Goal: Task Accomplishment & Management: Complete application form

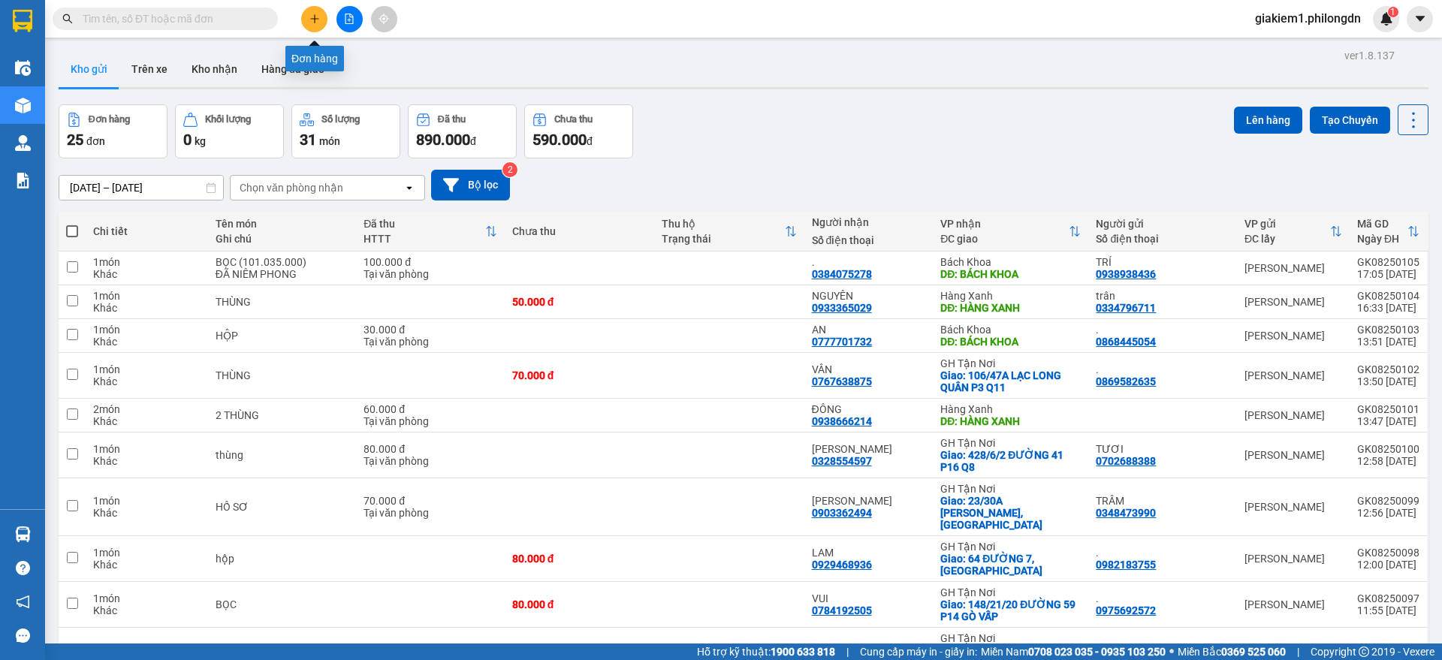
click at [311, 14] on icon "plus" at bounding box center [314, 19] width 11 height 11
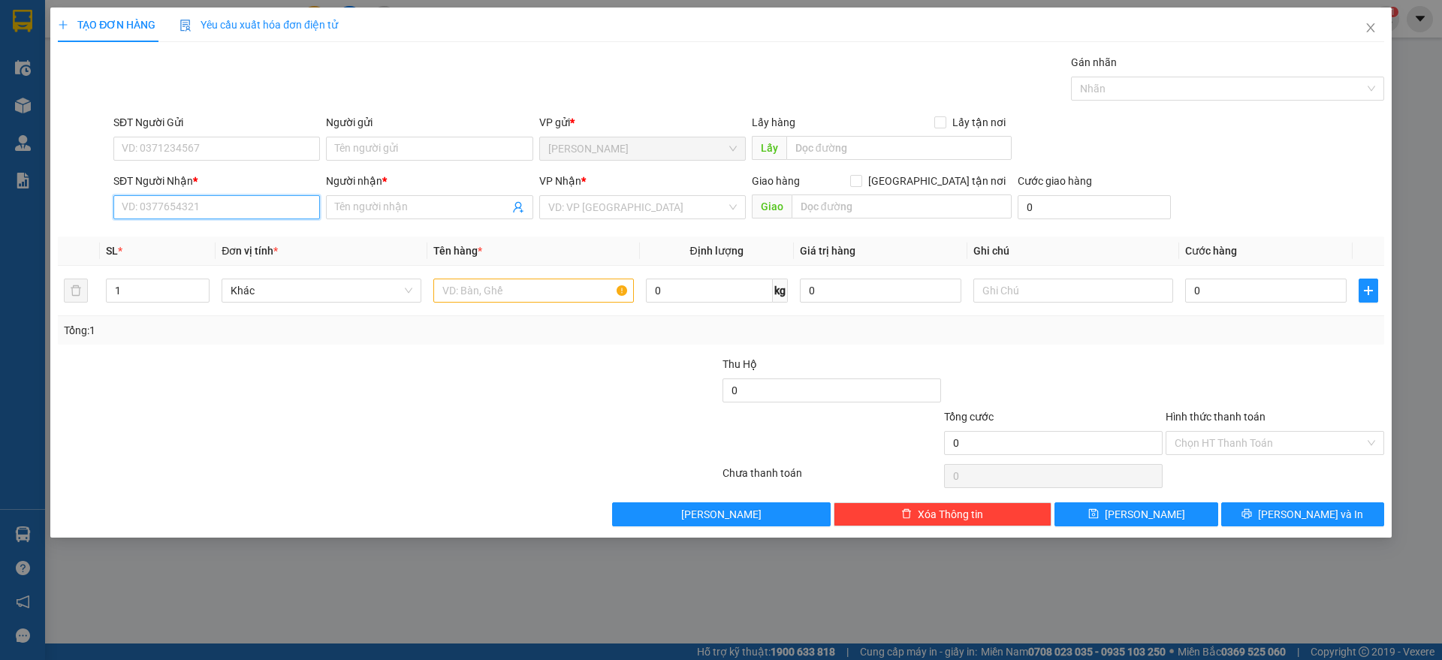
click at [234, 207] on input "SĐT Người Nhận *" at bounding box center [216, 207] width 207 height 24
type input "0985258047"
click at [464, 203] on input "Người nhận *" at bounding box center [422, 207] width 174 height 17
type input "."
click at [620, 213] on input "search" at bounding box center [637, 207] width 178 height 23
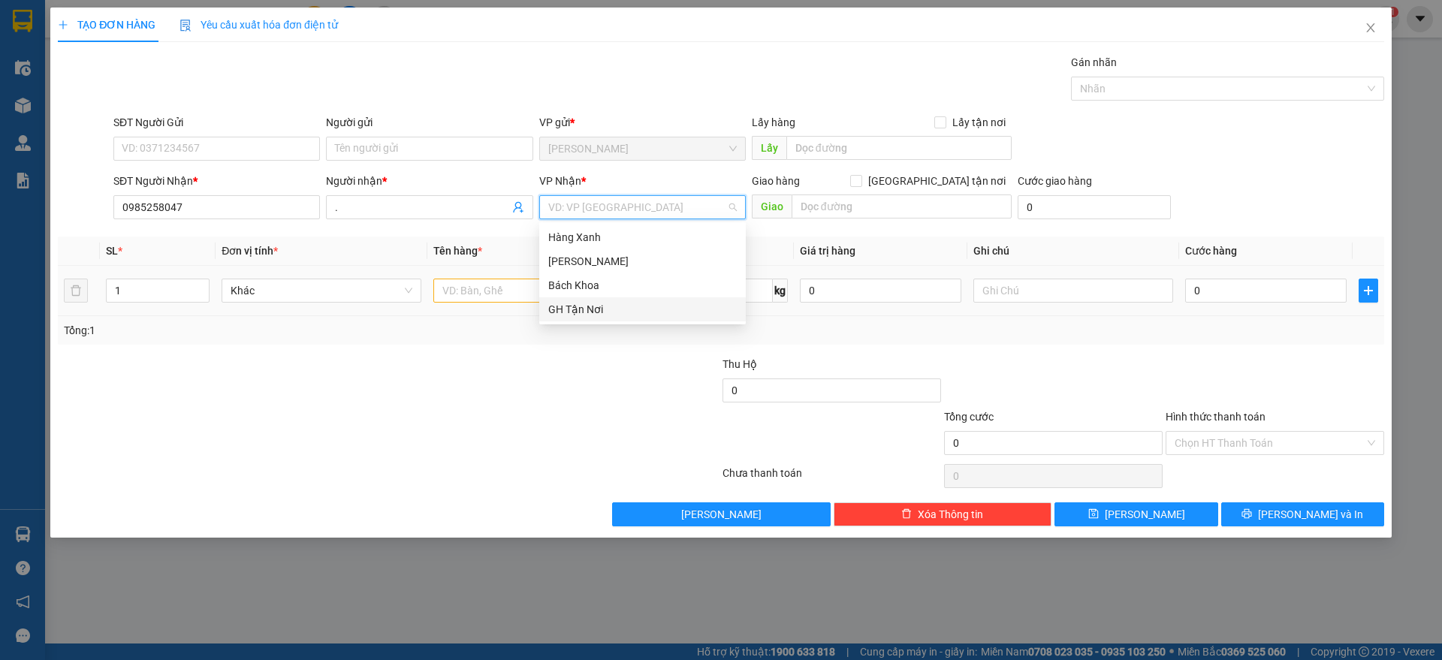
drag, startPoint x: 603, startPoint y: 315, endPoint x: 625, endPoint y: 302, distance: 25.6
click at [602, 316] on div "GH Tận Nơi" at bounding box center [642, 309] width 189 height 17
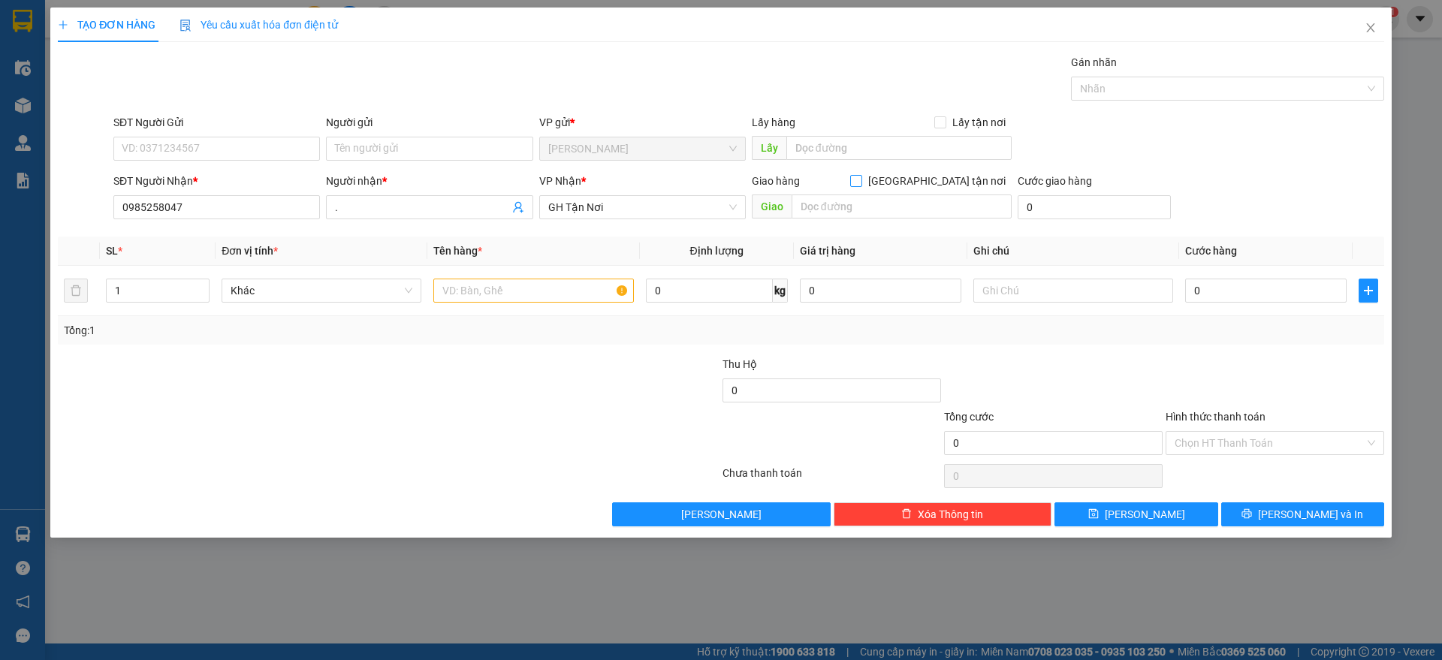
click at [861, 181] on input "Giao tận nơi" at bounding box center [855, 180] width 11 height 11
checkbox input "true"
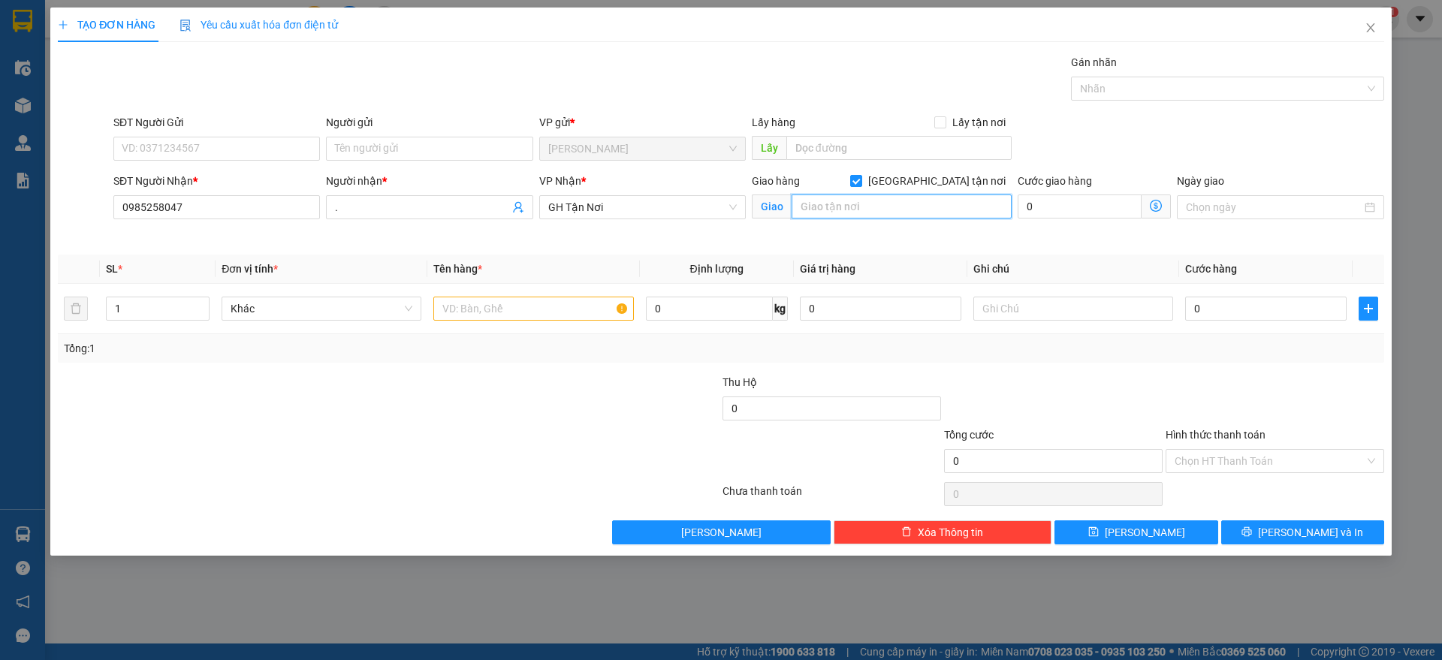
click at [900, 210] on input "text" at bounding box center [902, 207] width 220 height 24
type input "568 HOÀNG VĂN THỤ P4 TÂN BÌNH"
click at [539, 305] on input "text" at bounding box center [533, 309] width 200 height 24
type input "2 BỌC"
click at [198, 135] on div "SĐT Người Gửi" at bounding box center [216, 125] width 207 height 23
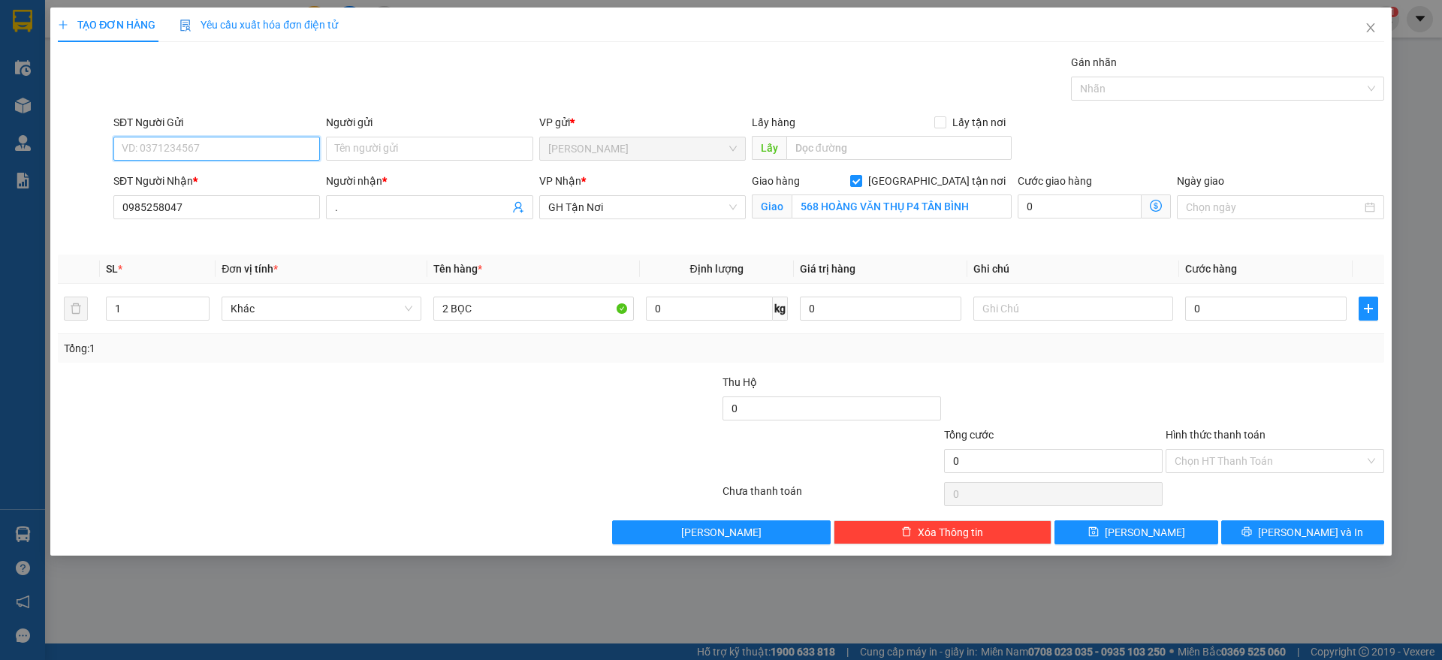
click at [198, 141] on input "SĐT Người Gửi" at bounding box center [216, 149] width 207 height 24
type input "0"
type input "0787079779"
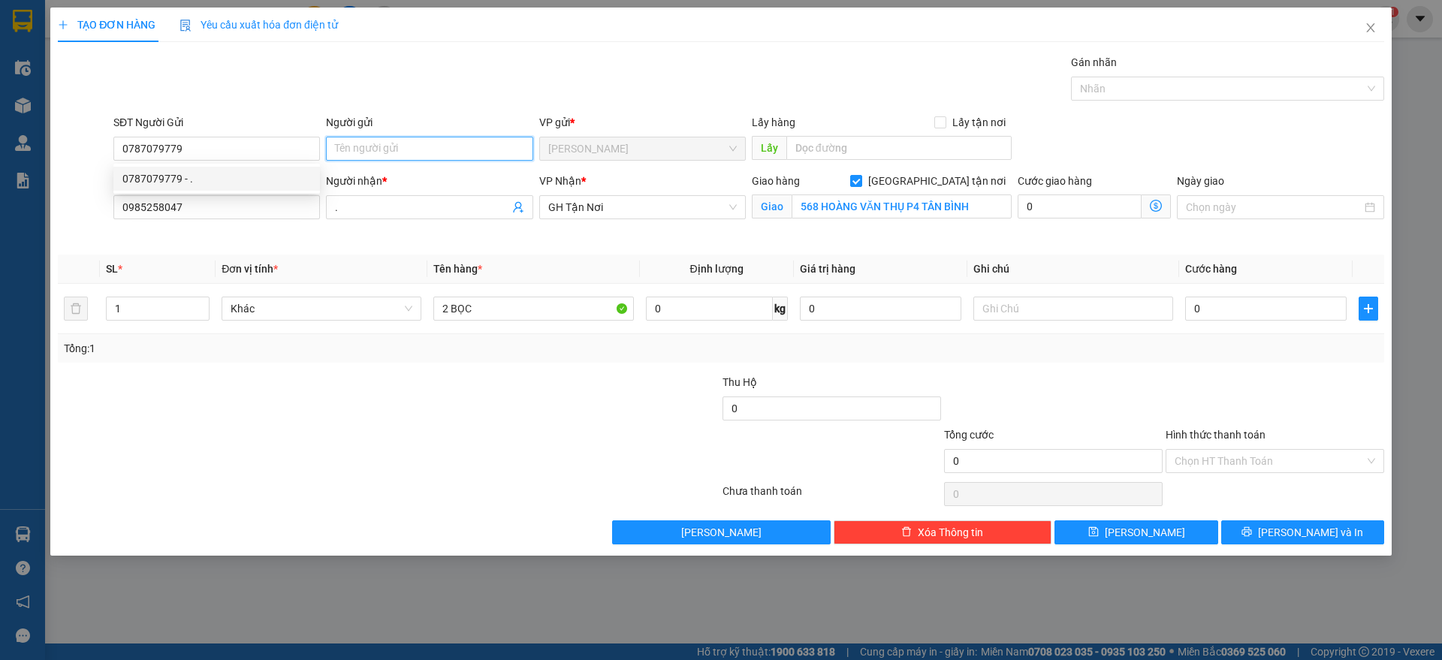
click at [418, 146] on input "Người gửi" at bounding box center [429, 149] width 207 height 24
type input "."
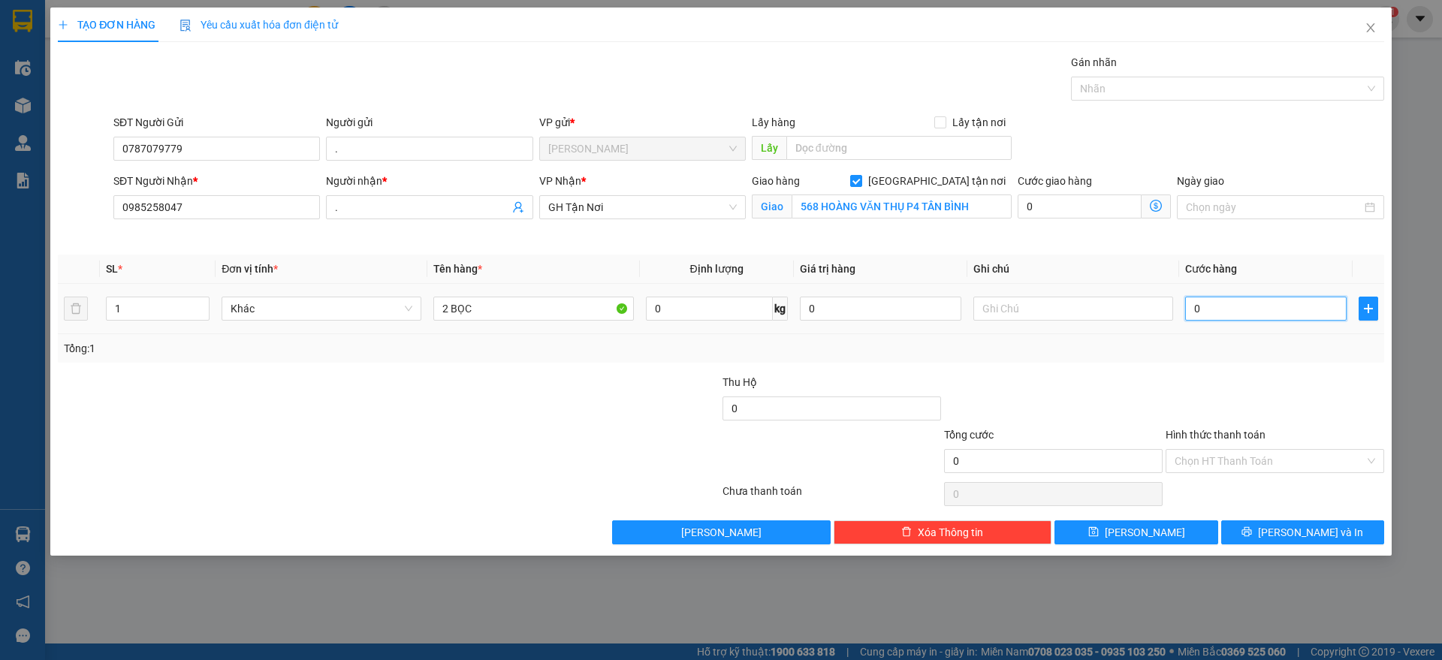
click at [1215, 306] on input "0" at bounding box center [1266, 309] width 162 height 24
type input "6"
type input "60"
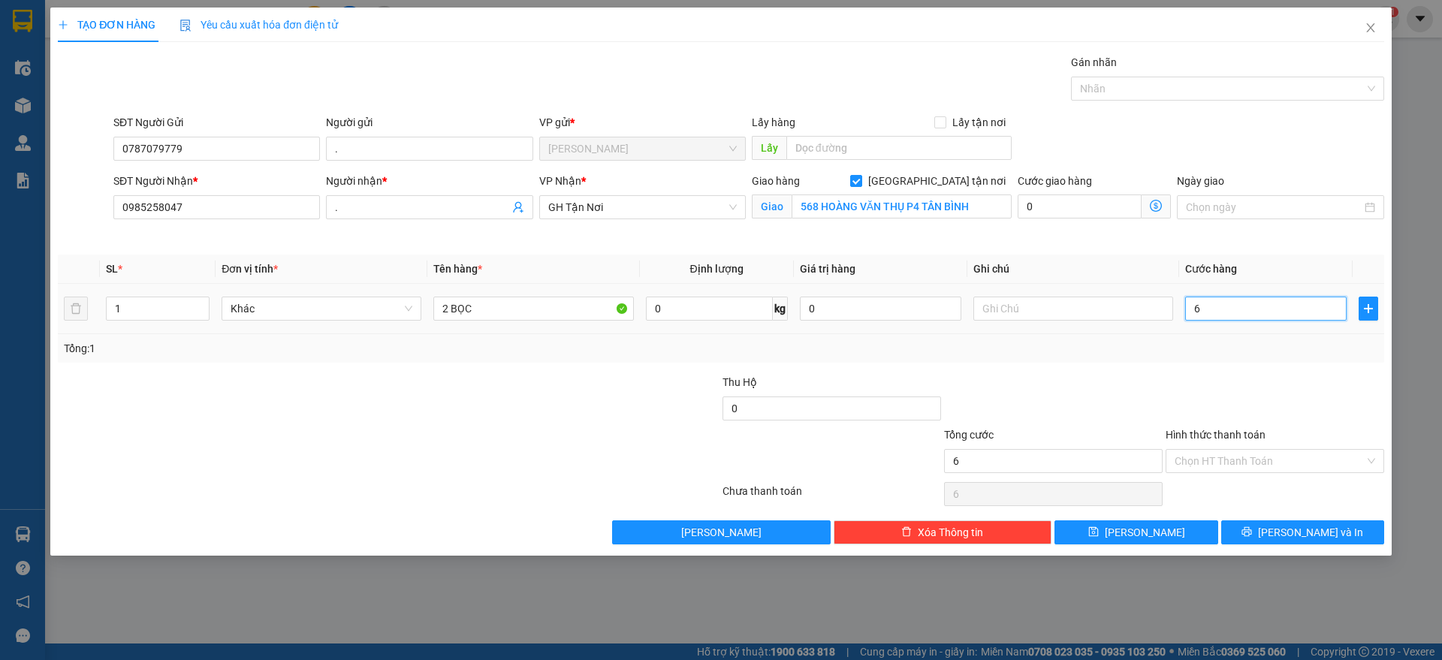
type input "60"
type input "600"
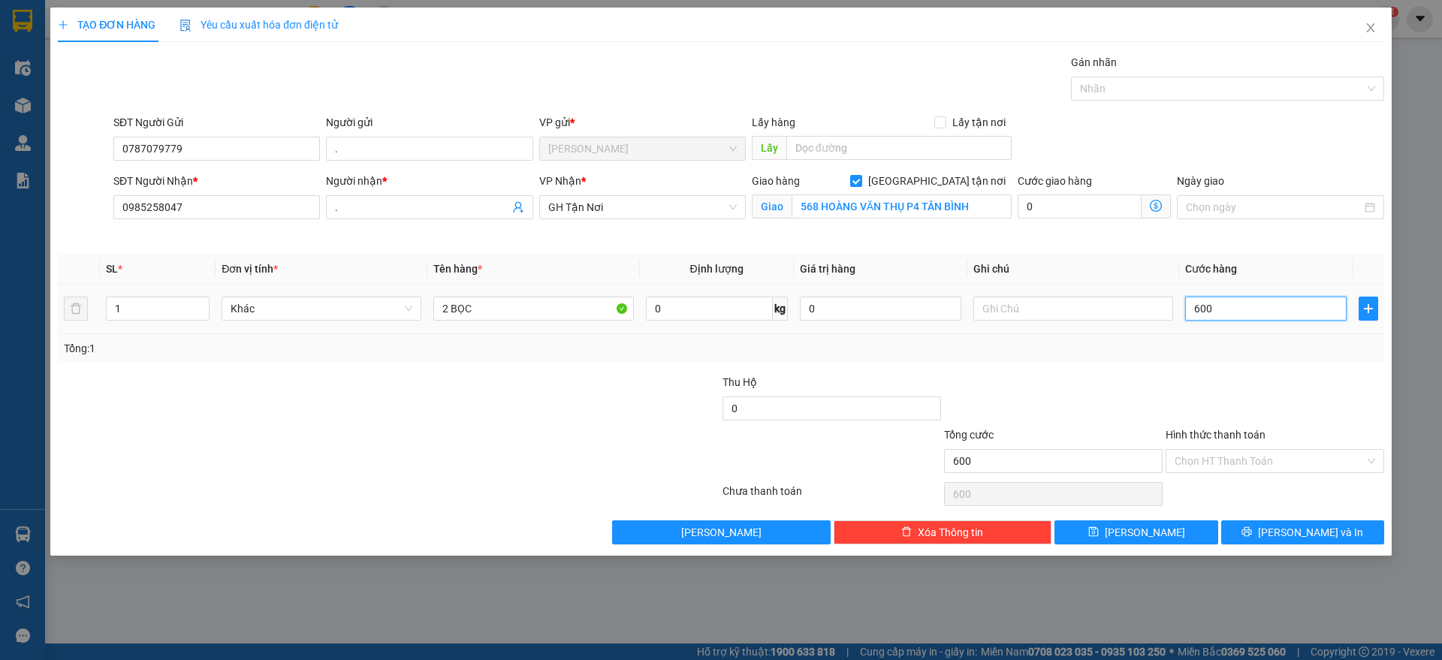
type input "6.000"
type input "60.000"
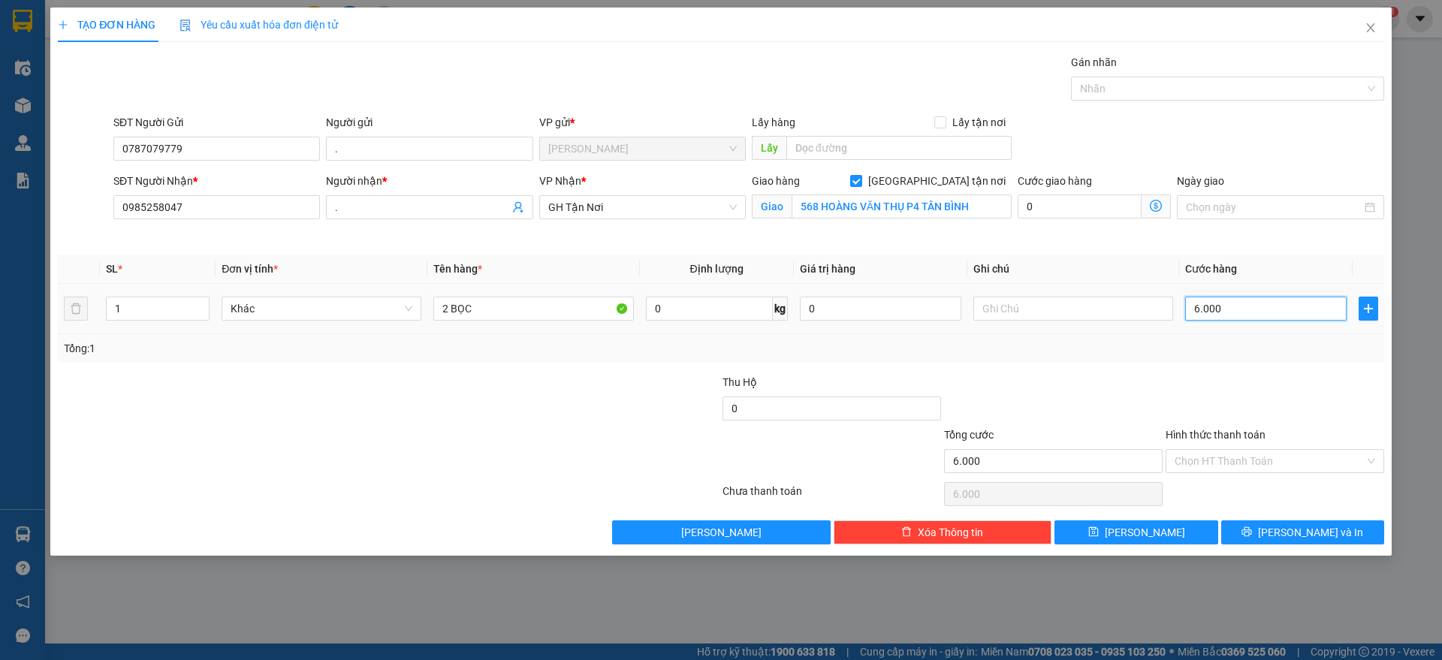
type input "60.000"
click at [203, 307] on span "up" at bounding box center [201, 304] width 9 height 9
type input "2"
click at [199, 305] on icon "up" at bounding box center [201, 305] width 5 height 5
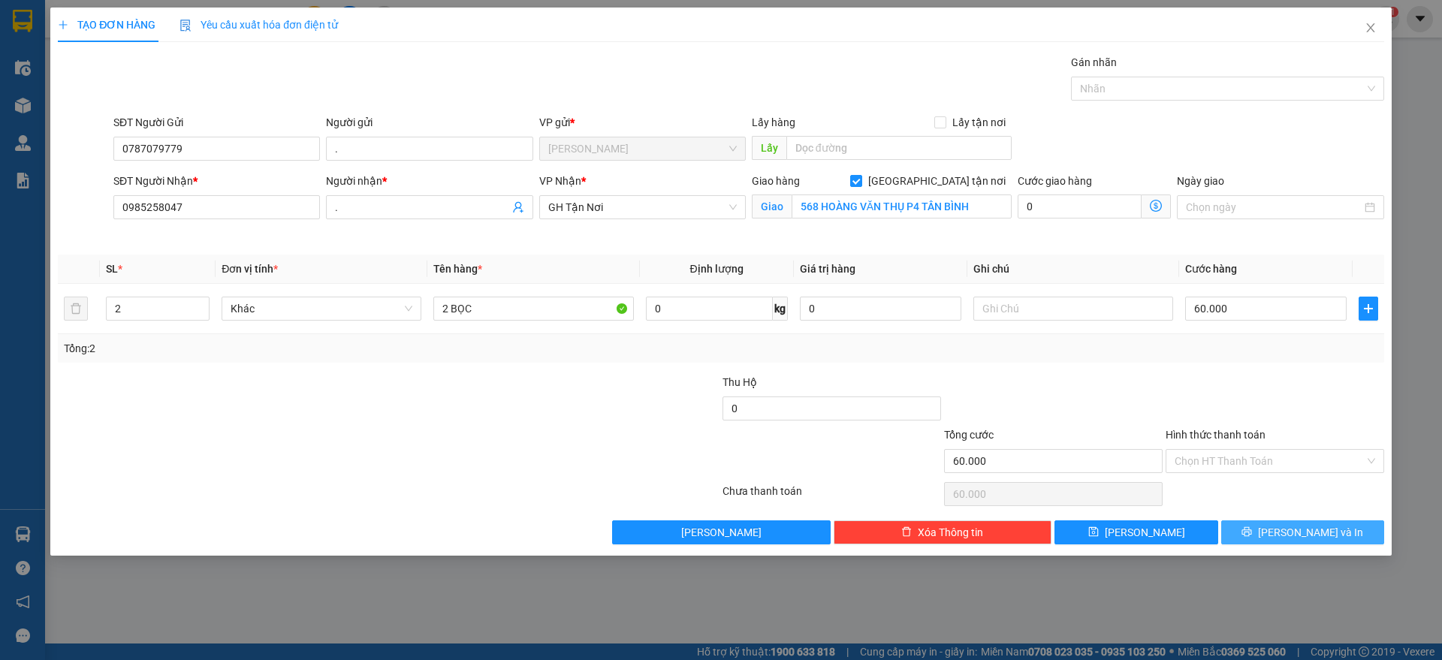
click at [1285, 527] on button "Lưu và In" at bounding box center [1302, 533] width 163 height 24
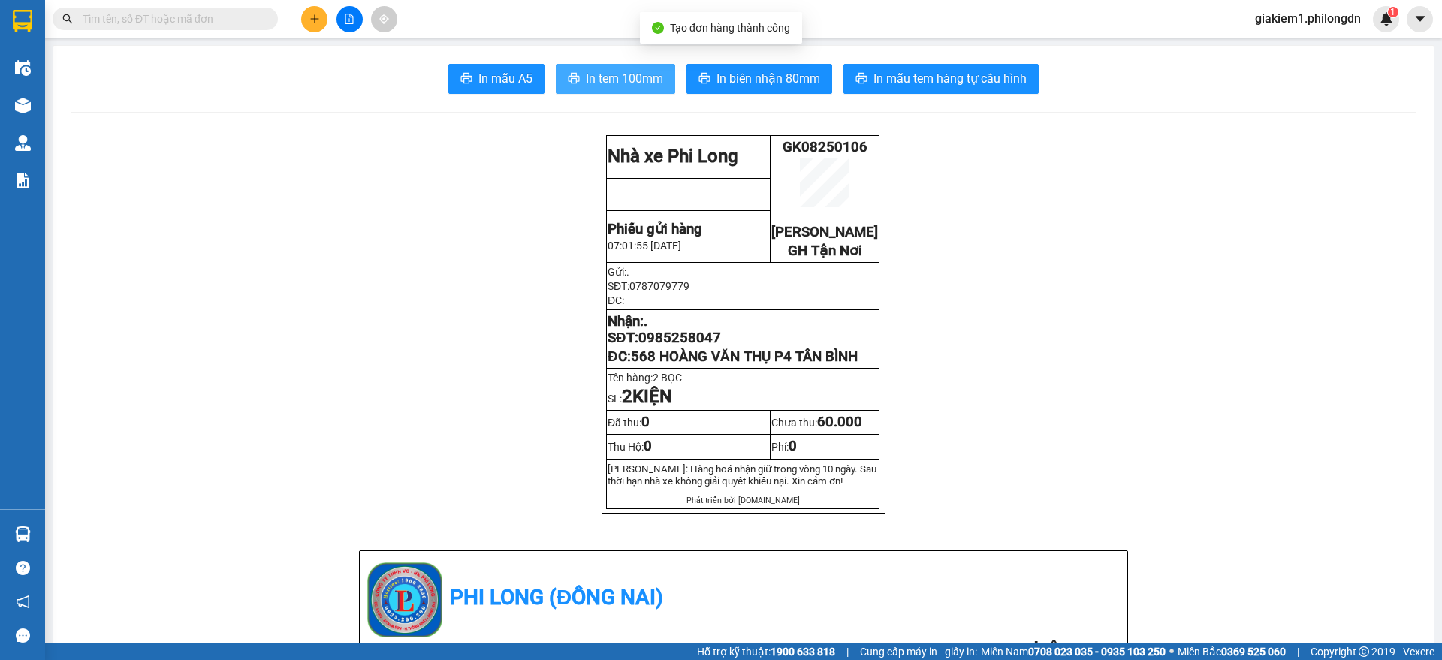
click at [654, 77] on span "In tem 100mm" at bounding box center [624, 78] width 77 height 19
click at [644, 87] on span "In tem 100mm" at bounding box center [624, 78] width 77 height 19
click at [629, 69] on span "In tem 100mm" at bounding box center [624, 78] width 77 height 19
click at [611, 82] on span "In tem 100mm" at bounding box center [624, 78] width 77 height 19
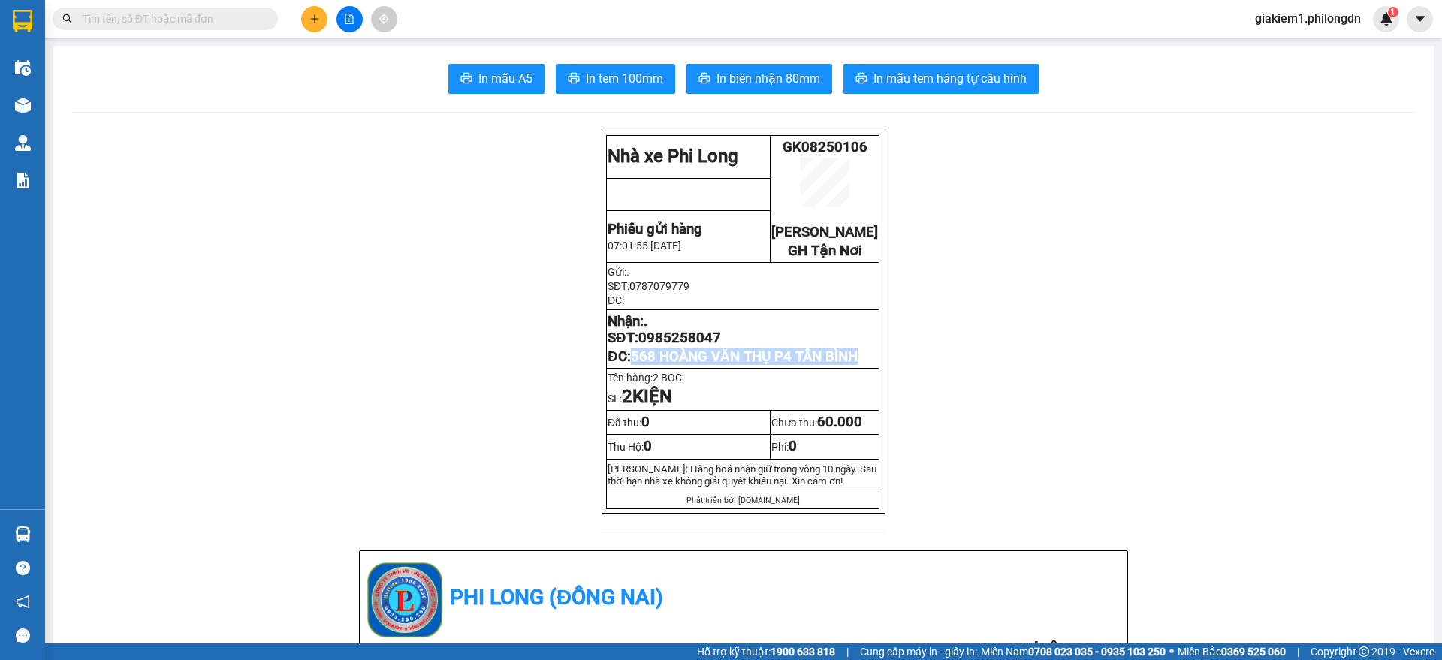
drag, startPoint x: 867, startPoint y: 377, endPoint x: 629, endPoint y: 382, distance: 237.4
click at [629, 365] on p "ĐC: 568 HOÀNG VĂN THỤ P4 TÂN BÌNH" at bounding box center [743, 357] width 270 height 17
copy span "568 HOÀNG VĂN THỤ P4 TÂN BÌNH"
click at [656, 346] on span "0985258047" at bounding box center [679, 338] width 83 height 17
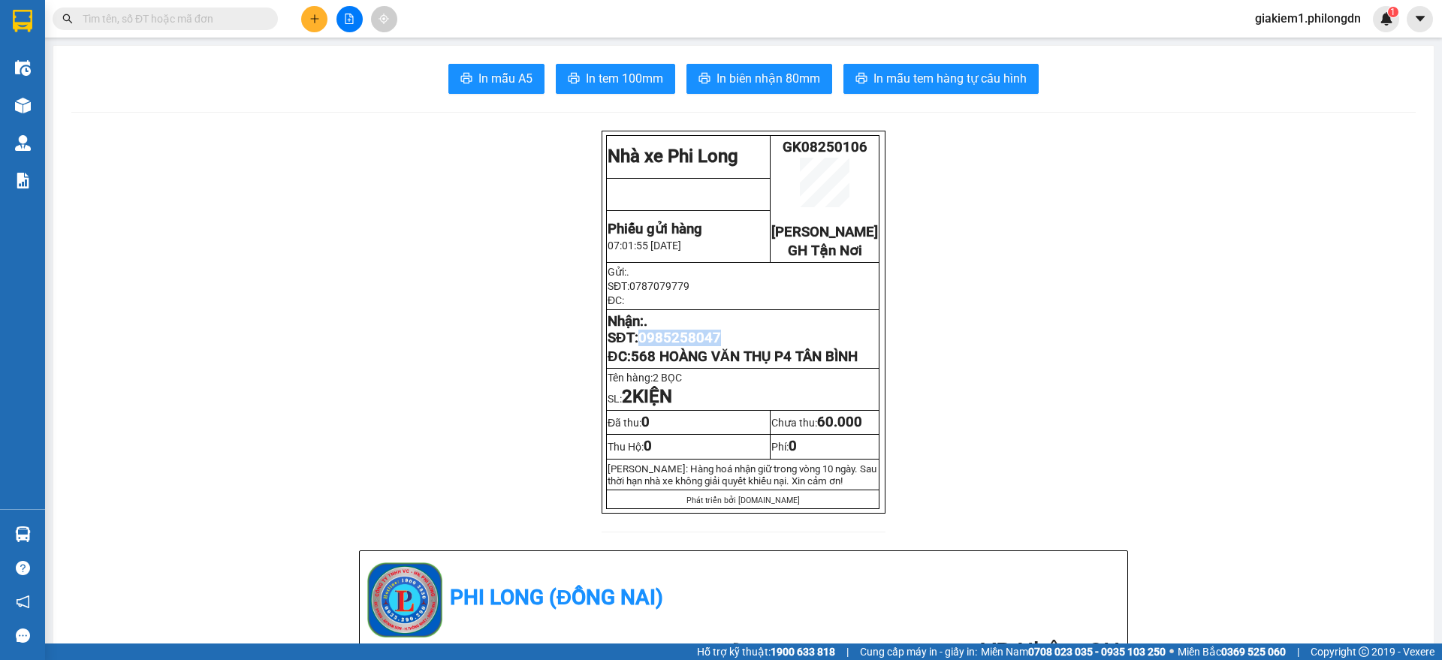
copy span "0985258047"
drag, startPoint x: 865, startPoint y: 379, endPoint x: 629, endPoint y: 379, distance: 235.9
click at [631, 365] on span "568 HOÀNG VĂN THỤ P4 TÂN BÌNH" at bounding box center [744, 357] width 227 height 17
copy span "568 HOÀNG VĂN THỤ P4 TÂN BÌNH"
